Goal: Information Seeking & Learning: Learn about a topic

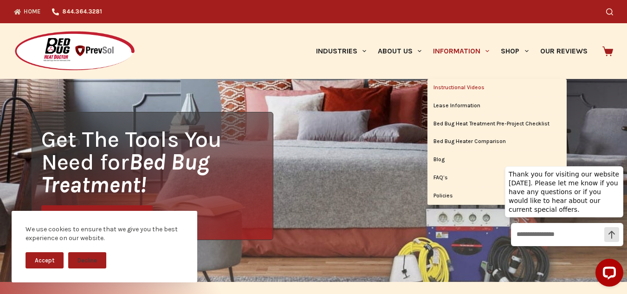
click at [452, 88] on link "Instructional Videos" at bounding box center [496, 88] width 139 height 18
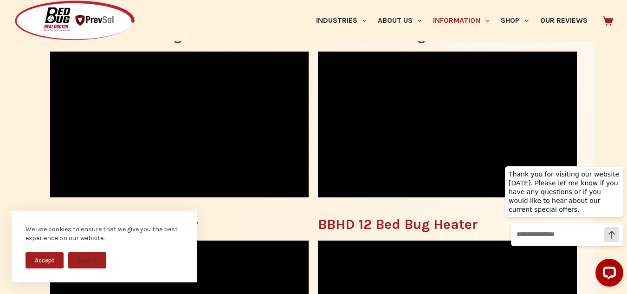
scroll to position [308, 0]
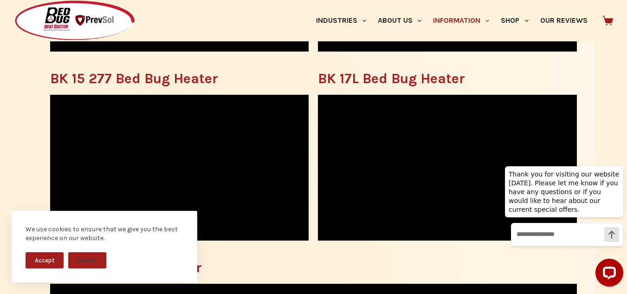
scroll to position [837, 0]
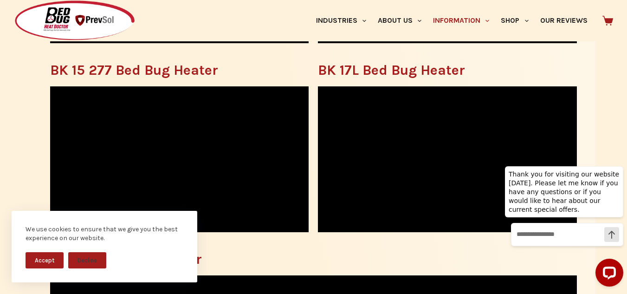
drag, startPoint x: 630, startPoint y: 80, endPoint x: 129, endPoint y: 9, distance: 505.6
click at [618, 161] on icon "Hide greeting" at bounding box center [617, 158] width 5 height 5
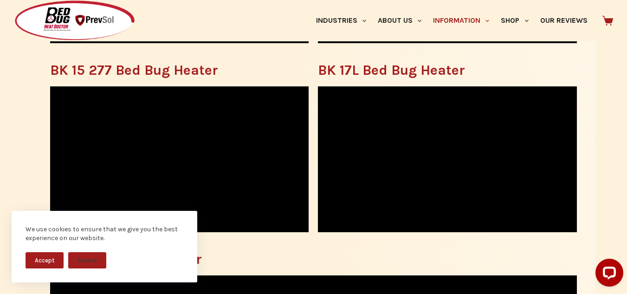
click at [414, 266] on h3 "BK 20L Bed Bug Heater" at bounding box center [313, 259] width 527 height 14
